Goal: Check status: Check status

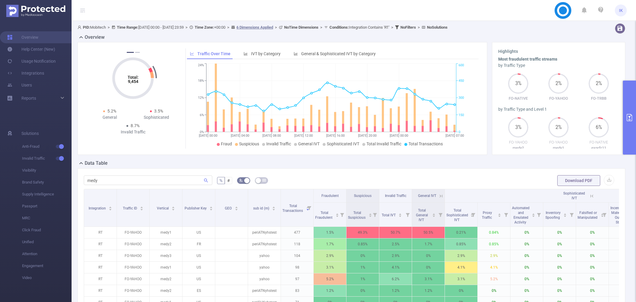
click at [131, 175] on input "medy" at bounding box center [148, 180] width 128 height 10
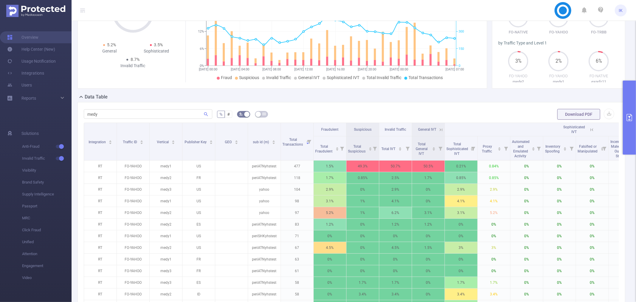
click at [131, 112] on input "medy" at bounding box center [148, 114] width 128 height 10
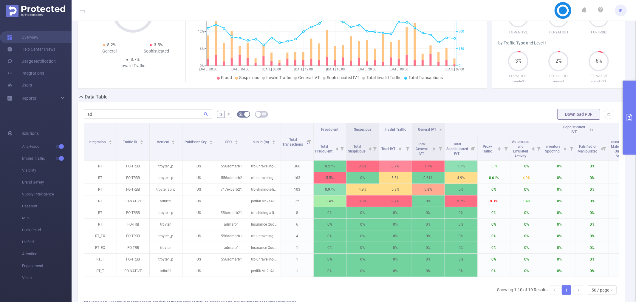
click at [131, 112] on input "ad" at bounding box center [148, 114] width 128 height 10
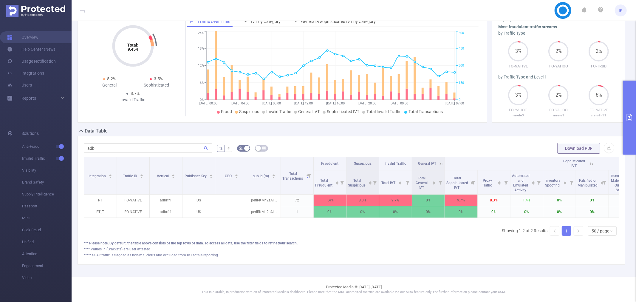
type input "adb"
click at [630, 118] on icon "primary" at bounding box center [629, 117] width 7 height 7
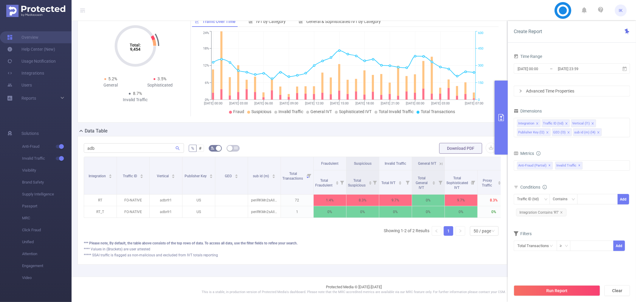
click at [579, 61] on div "Time Range" at bounding box center [572, 57] width 116 height 10
click at [579, 67] on input "[DATE] 23:59" at bounding box center [581, 69] width 48 height 8
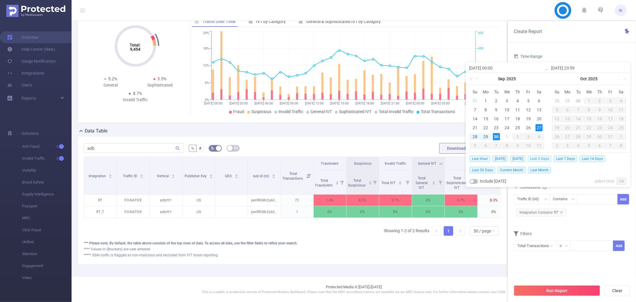
click at [550, 160] on span "Last 3 Days" at bounding box center [540, 158] width 24 height 7
type input "[DATE] 00:00"
type input "[DATE] 23:59"
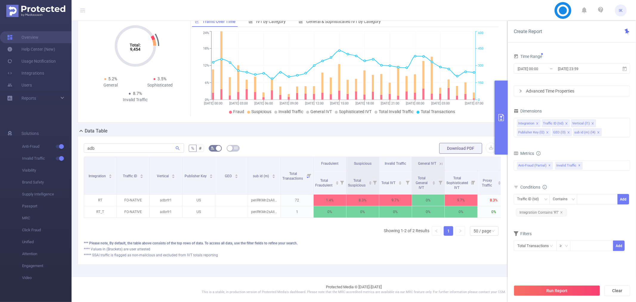
click at [555, 293] on button "Run Report" at bounding box center [557, 290] width 86 height 11
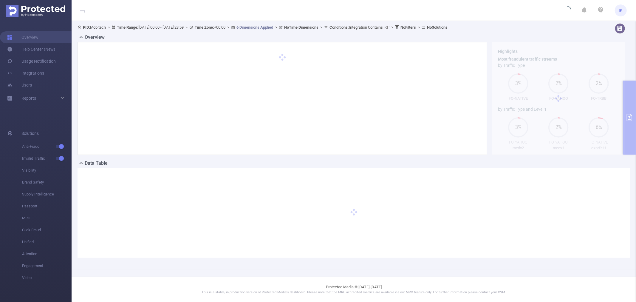
scroll to position [0, 0]
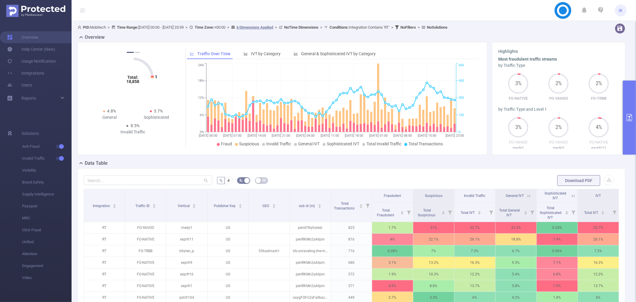
scroll to position [33, 0]
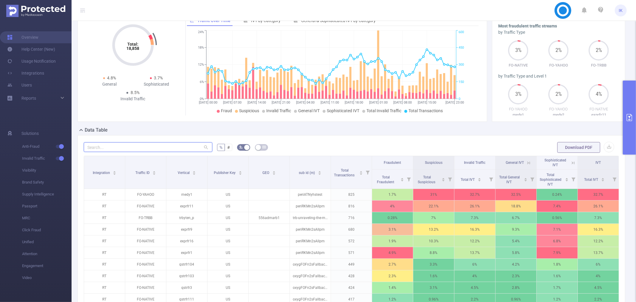
click at [163, 145] on input "text" at bounding box center [148, 147] width 128 height 10
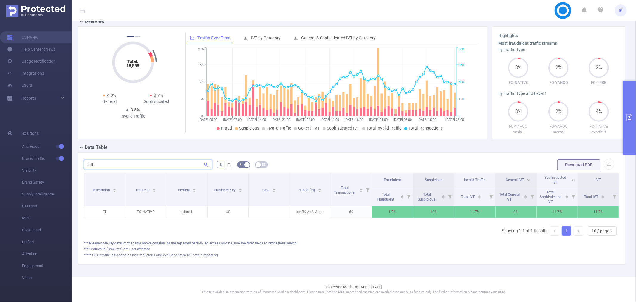
scroll to position [21, 0]
type input "adb"
click at [570, 177] on icon at bounding box center [572, 179] width 5 height 5
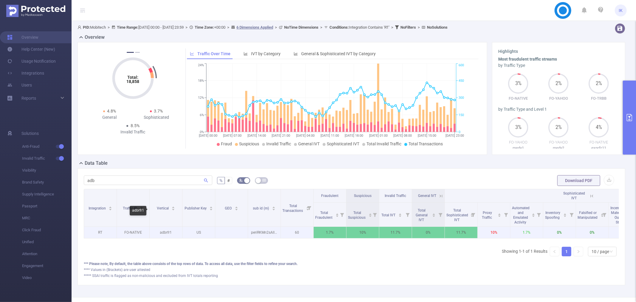
scroll to position [26, 0]
